Goal: Information Seeking & Learning: Learn about a topic

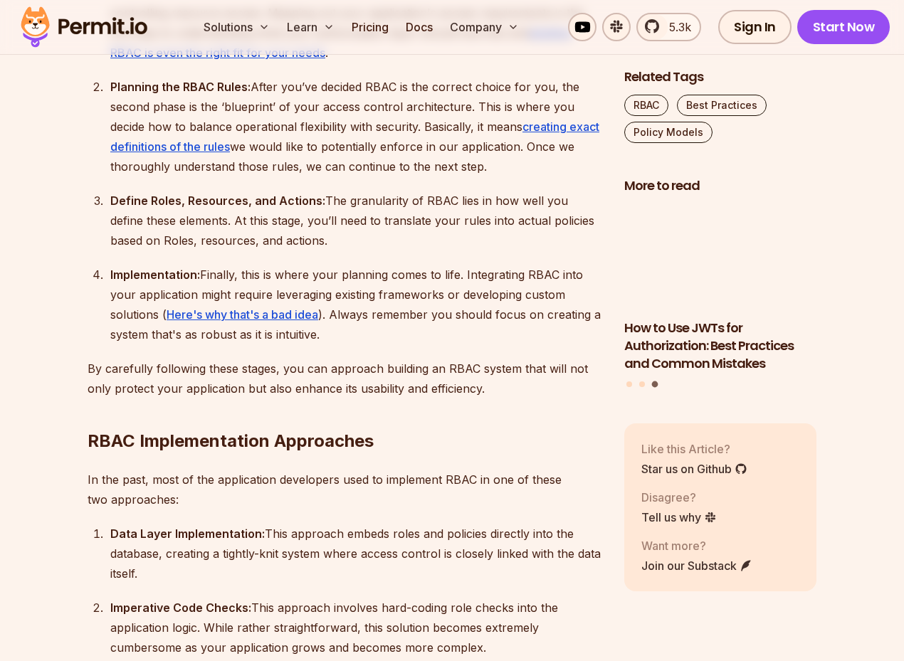
scroll to position [1846, 0]
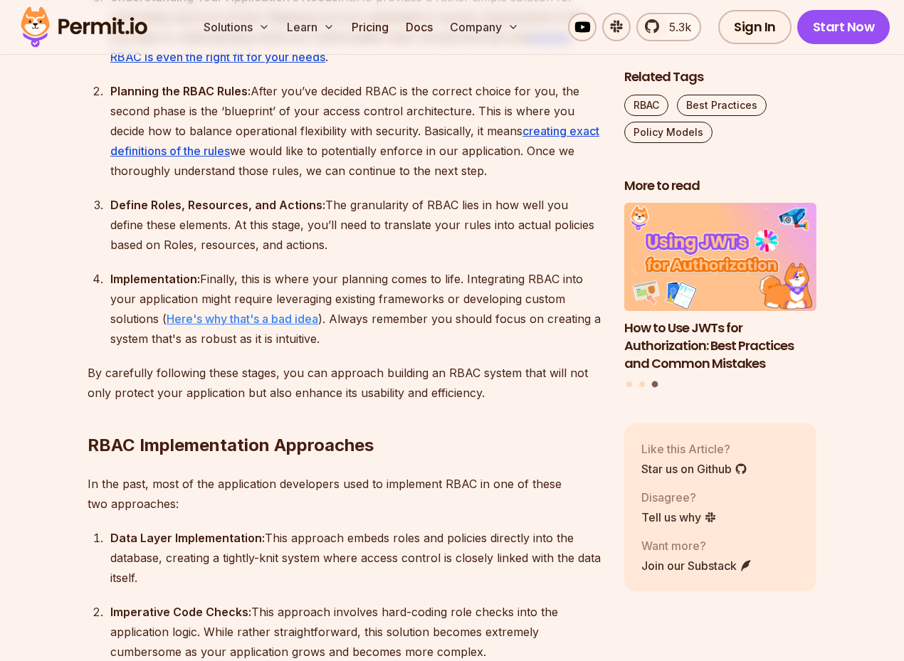
click at [304, 318] on link "Here's why that's a bad idea" at bounding box center [242, 319] width 152 height 14
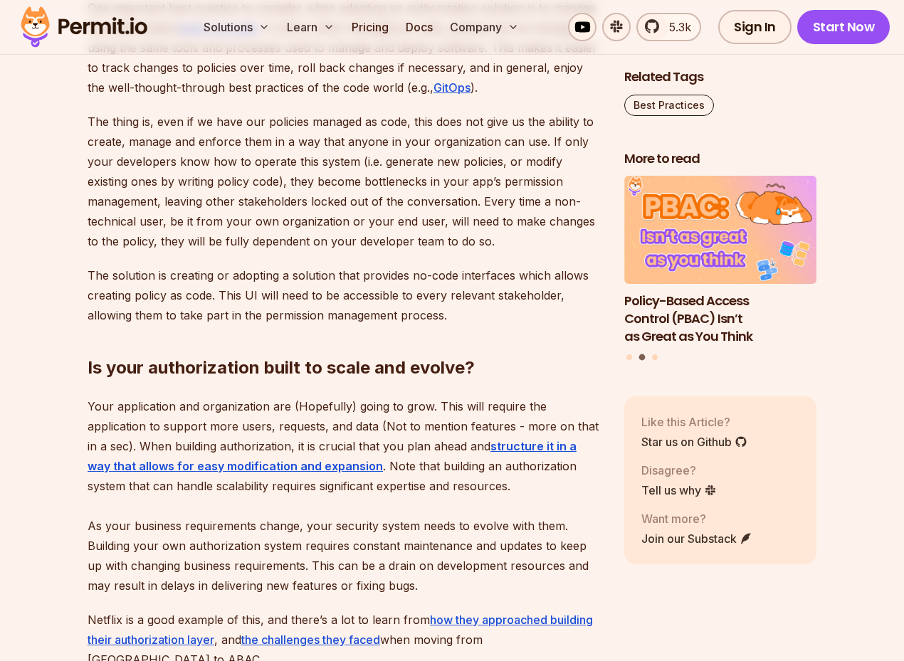
scroll to position [2040, 0]
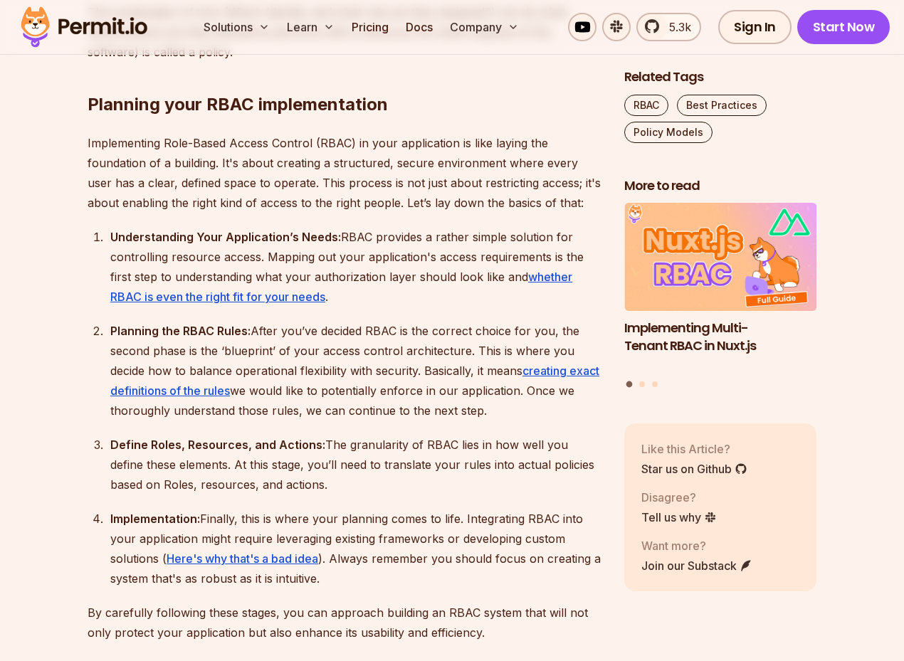
scroll to position [1604, 0]
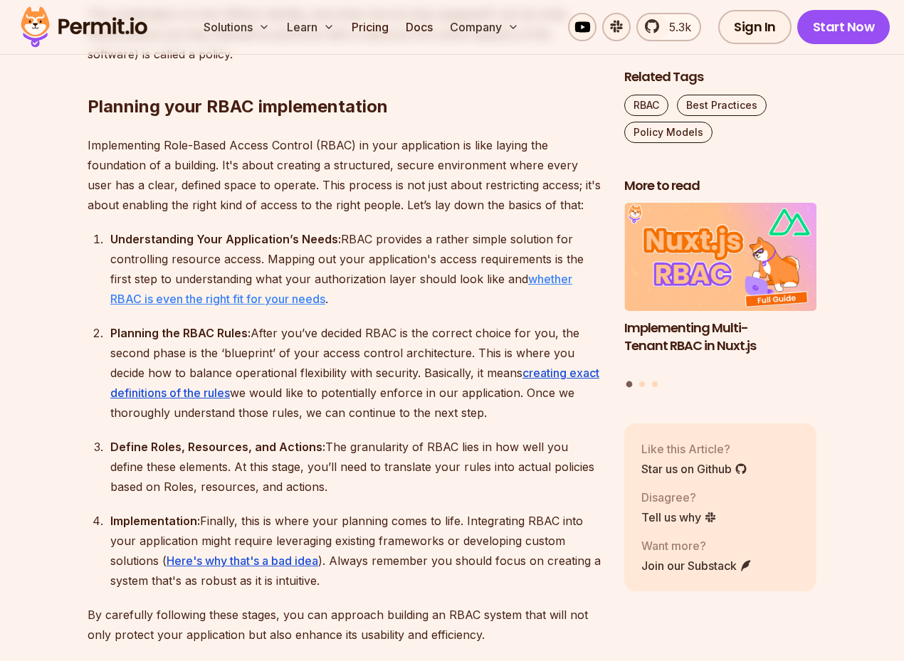
click at [201, 295] on link "whether RBAC is even the right fit for your needs" at bounding box center [341, 289] width 462 height 34
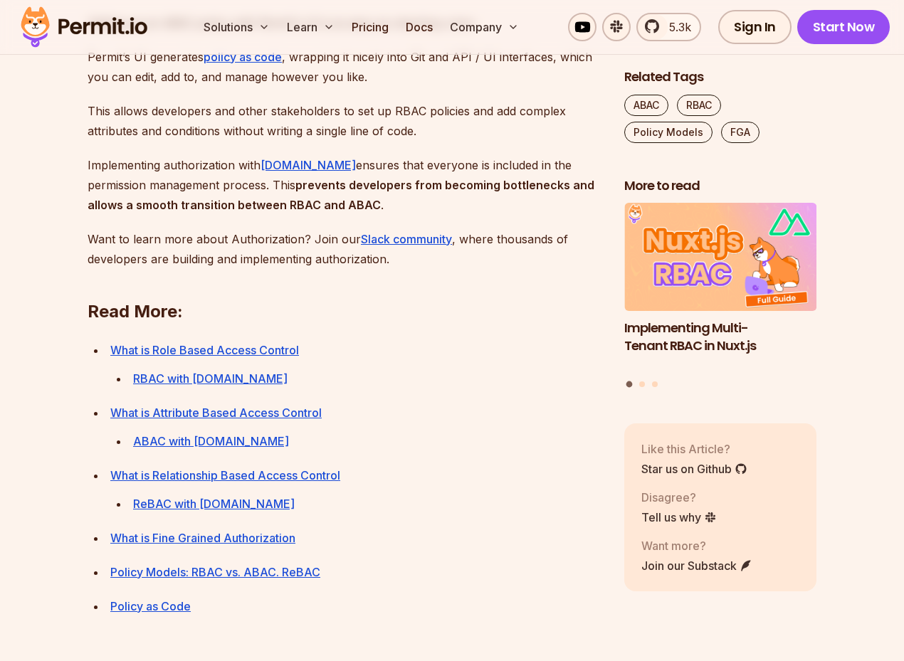
scroll to position [4953, 0]
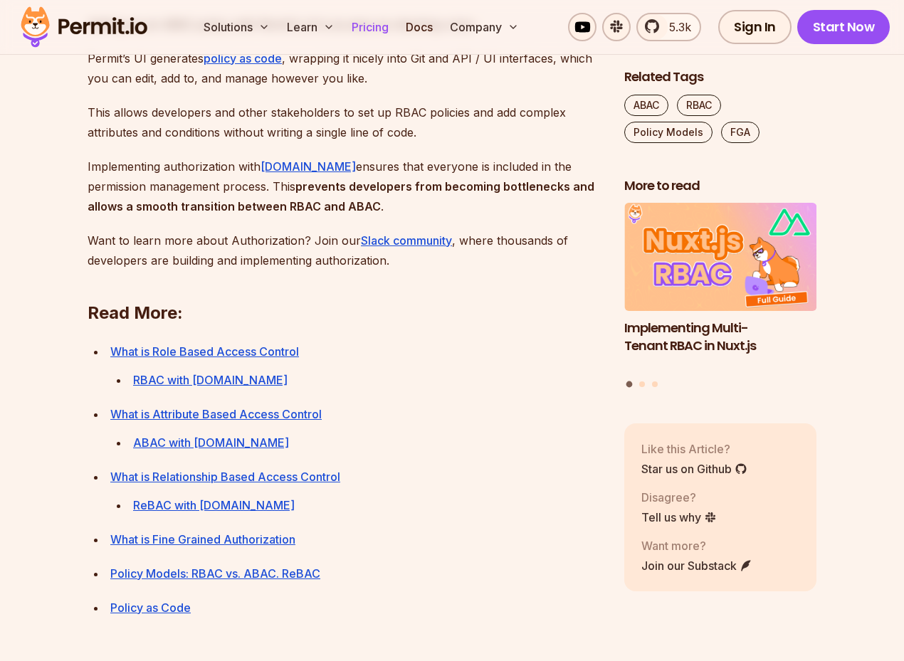
click at [358, 28] on link "Pricing" at bounding box center [370, 27] width 48 height 28
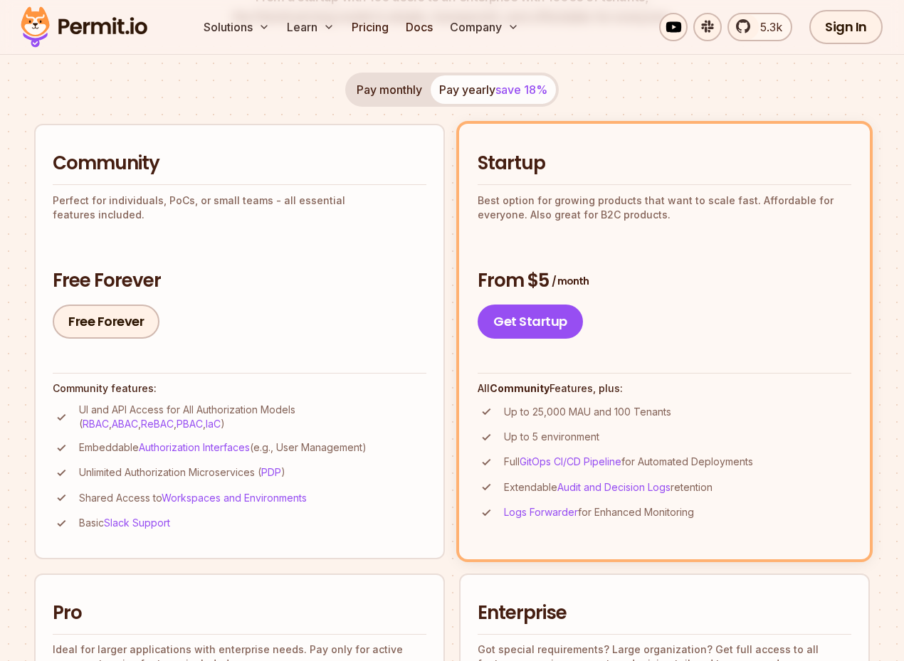
scroll to position [253, 0]
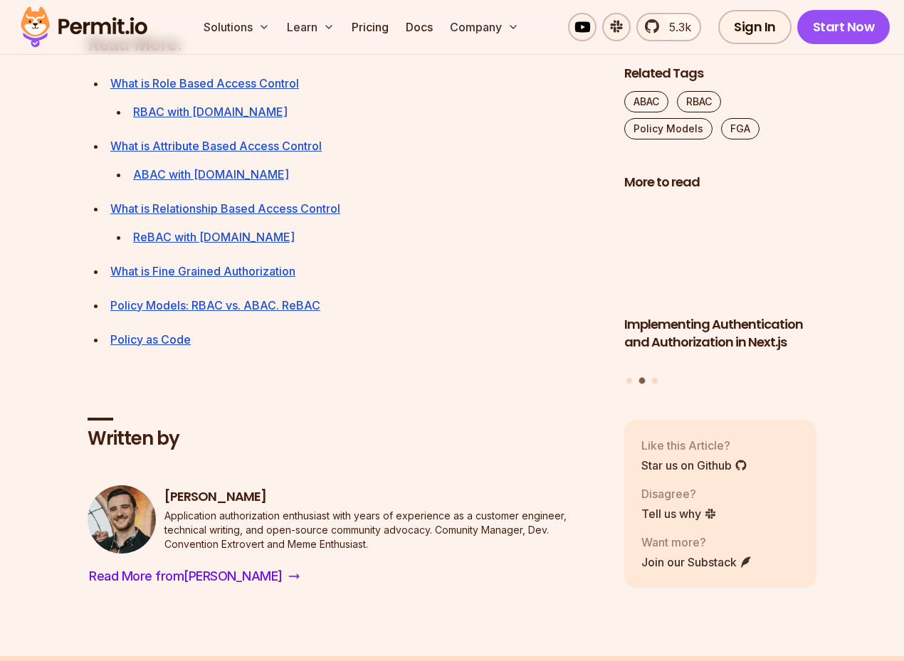
scroll to position [5220, 0]
